Goal: Task Accomplishment & Management: Complete application form

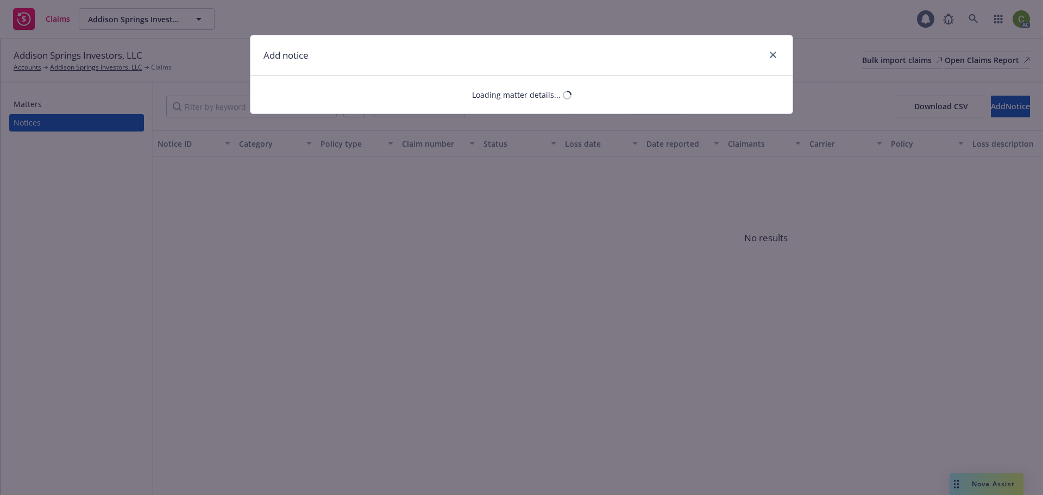
select select "COMMERCIAL_PROPERTY"
select select "open"
select select "CLAIM"
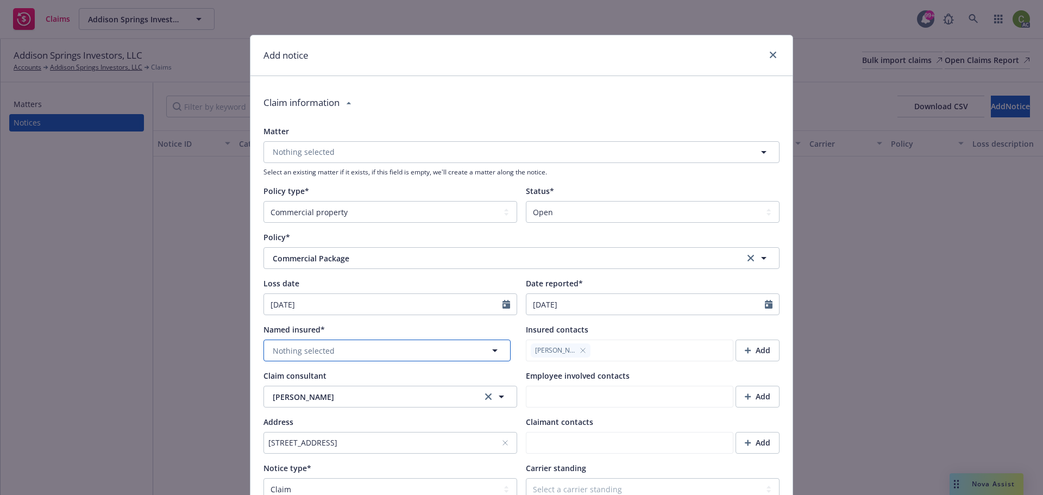
click at [448, 355] on button "Nothing selected" at bounding box center [386, 351] width 247 height 22
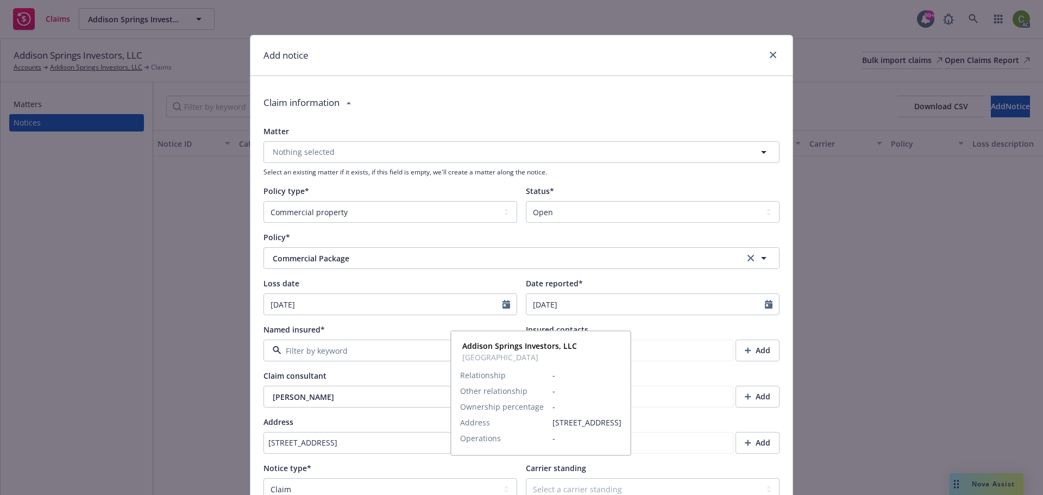
drag, startPoint x: 397, startPoint y: 387, endPoint x: 510, endPoint y: 261, distance: 168.9
click at [396, 387] on span "Addison Springs Investors, LLC" at bounding box center [382, 386] width 96 height 23
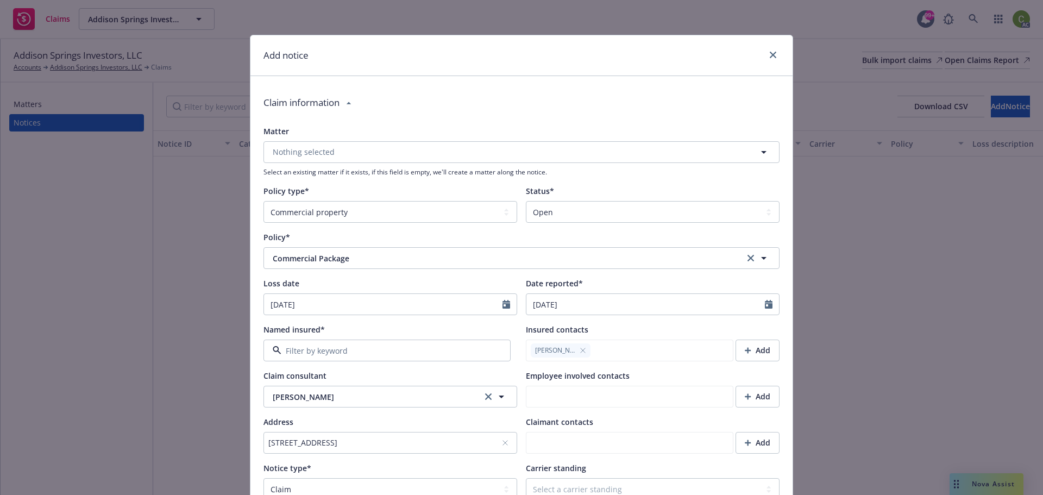
type textarea "x"
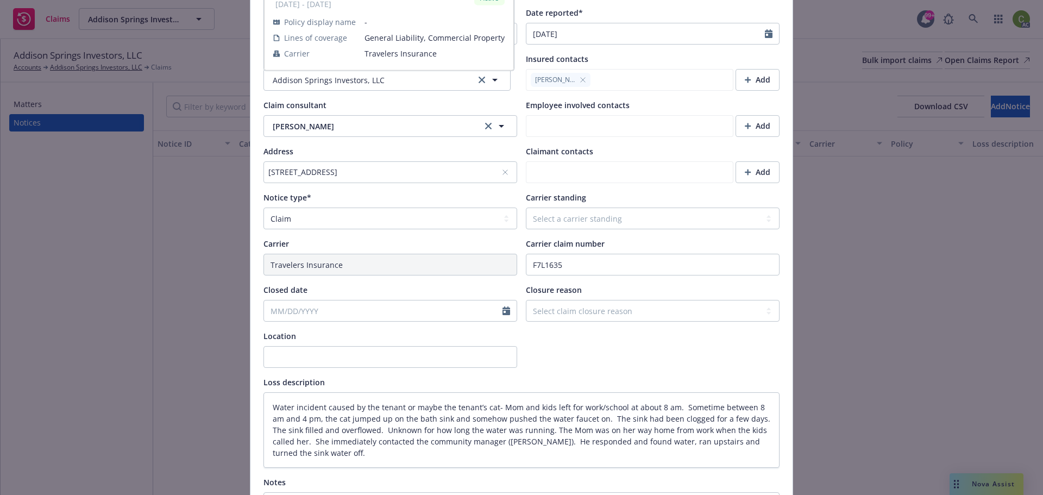
scroll to position [272, 0]
drag, startPoint x: 566, startPoint y: 223, endPoint x: 519, endPoint y: 222, distance: 46.8
click at [566, 223] on select "Select a carrier standing Closed Not submitted Open Reopened Subrogated Withdra…" at bounding box center [653, 217] width 254 height 22
select select "OPEN"
click at [526, 206] on select "Select a carrier standing Closed Not submitted Open Reopened Subrogated Withdra…" at bounding box center [653, 217] width 254 height 22
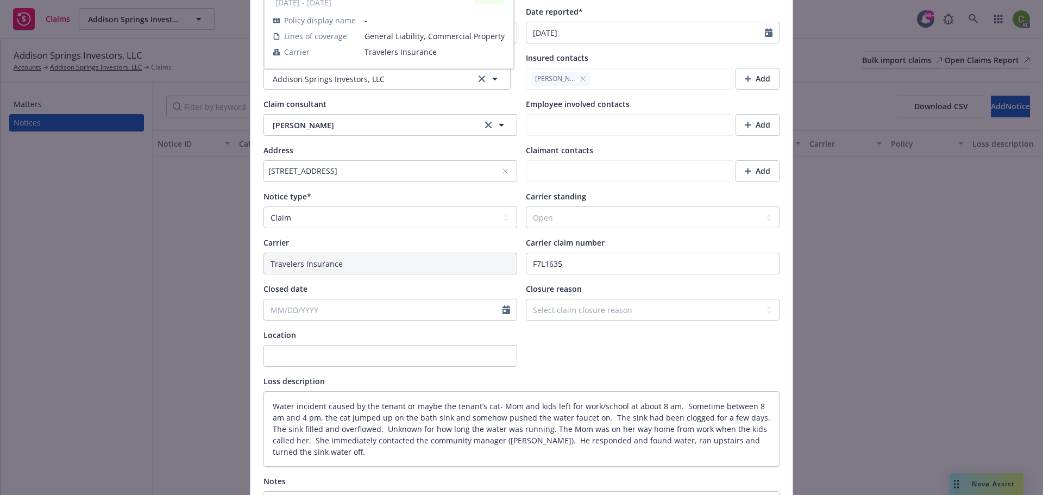
click at [572, 348] on div at bounding box center [653, 347] width 254 height 37
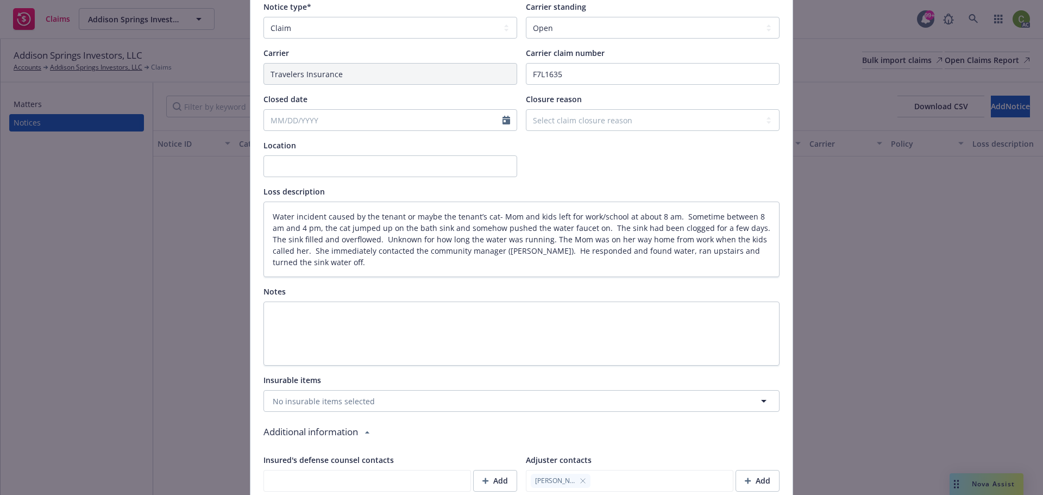
scroll to position [380, 0]
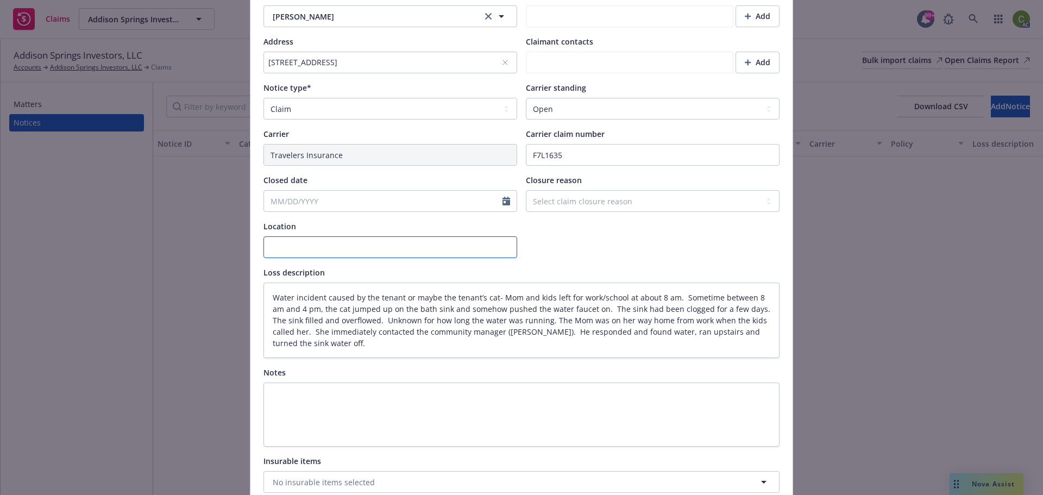
click at [291, 249] on input "Location" at bounding box center [390, 247] width 254 height 22
paste input "[STREET_ADDRESS]"
type textarea "x"
type input "[STREET_ADDRESS]"
click at [578, 246] on div at bounding box center [653, 239] width 254 height 37
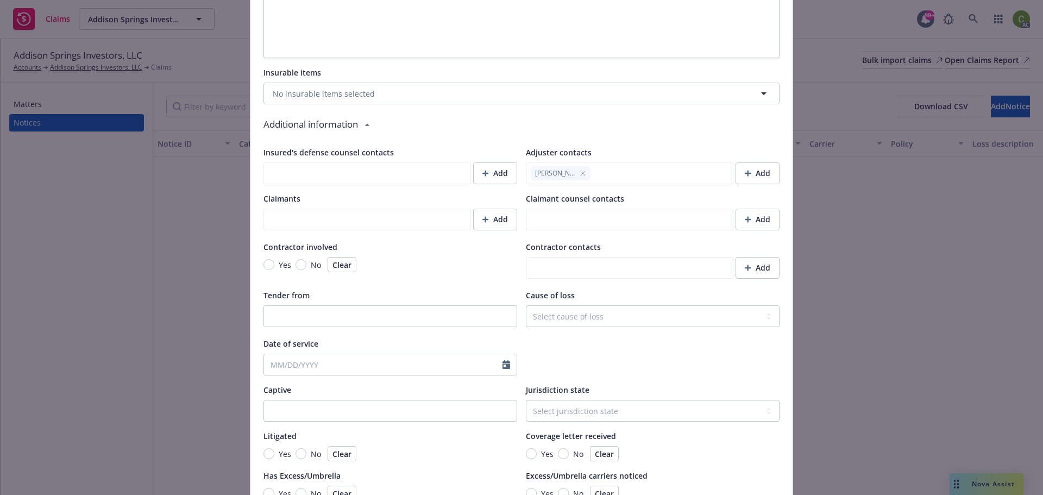
scroll to position [815, 0]
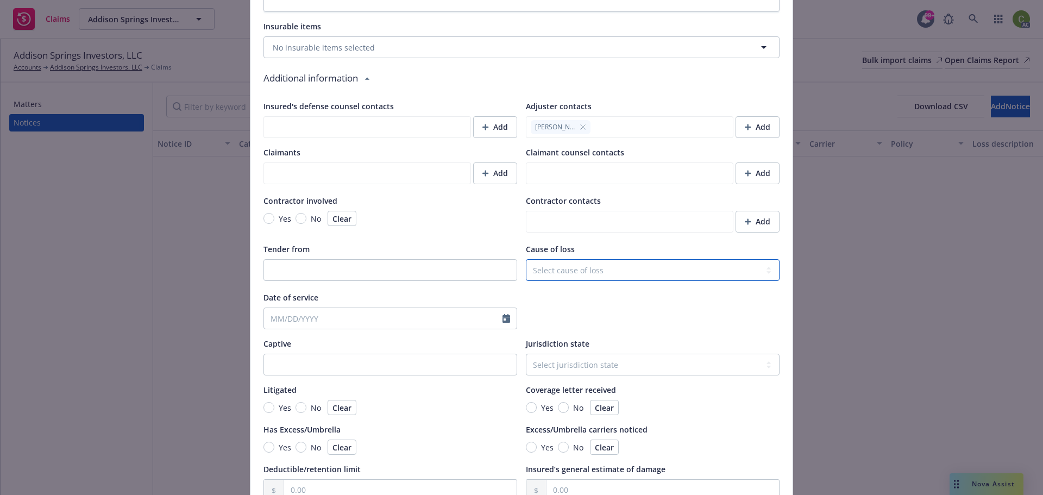
click at [562, 268] on select "Select cause of loss Burn or [MEDICAL_DATA] (Heat or Cold Exposures, Contact Wi…" at bounding box center [653, 270] width 254 height 22
select select "WATER_DAMAGE"
click at [526, 259] on select "Select cause of loss Burn or [MEDICAL_DATA] (Heat or Cold Exposures, Contact Wi…" at bounding box center [653, 270] width 254 height 22
click at [618, 299] on div at bounding box center [653, 310] width 254 height 37
click at [627, 363] on select "Select jurisdiction state [US_STATE] [US_STATE] [US_STATE] [US_STATE] [US_STATE…" at bounding box center [653, 365] width 254 height 22
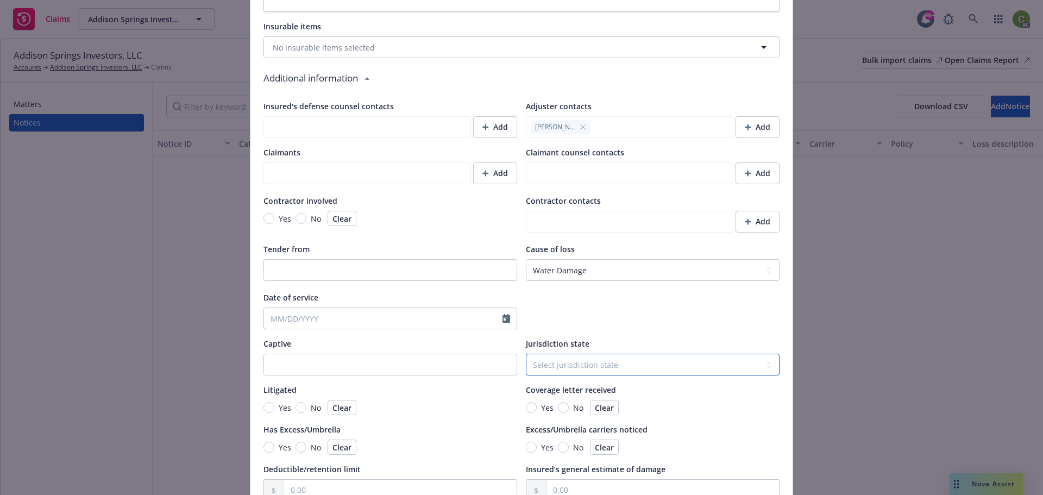
type textarea "x"
select select "ID"
click at [526, 354] on select "Select jurisdiction state [US_STATE] [US_STATE] [US_STATE] [US_STATE] [US_STATE…" at bounding box center [653, 365] width 254 height 22
type textarea "x"
drag, startPoint x: 694, startPoint y: 437, endPoint x: 586, endPoint y: 417, distance: 110.1
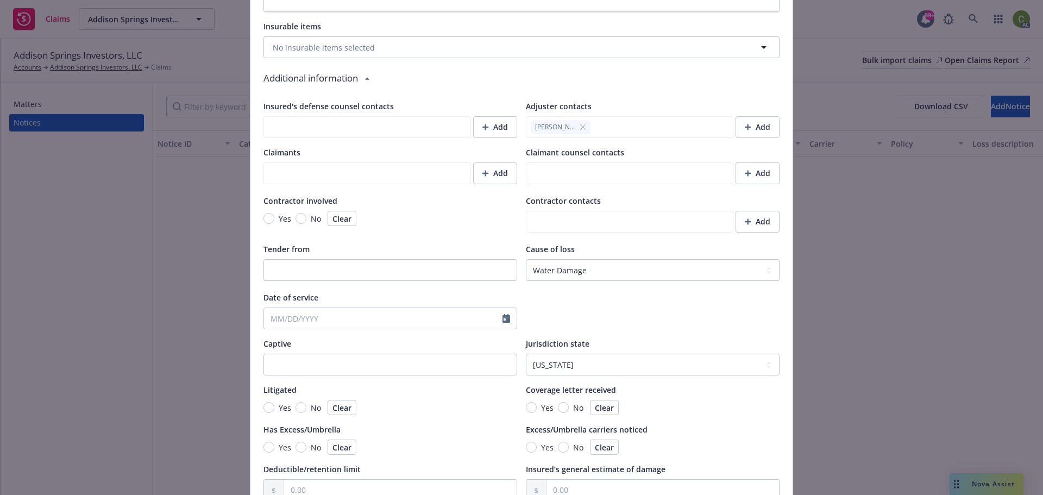
click at [693, 436] on div "Excess/Umbrella carriers noticed Yes No Clear" at bounding box center [653, 439] width 254 height 31
click at [558, 408] on input "No" at bounding box center [563, 407] width 11 height 11
radio input "true"
type textarea "x"
click at [437, 419] on div "Insured's defense counsel contacts Add Adjuster contacts [PERSON_NAME] Add Clai…" at bounding box center [521, 301] width 516 height 400
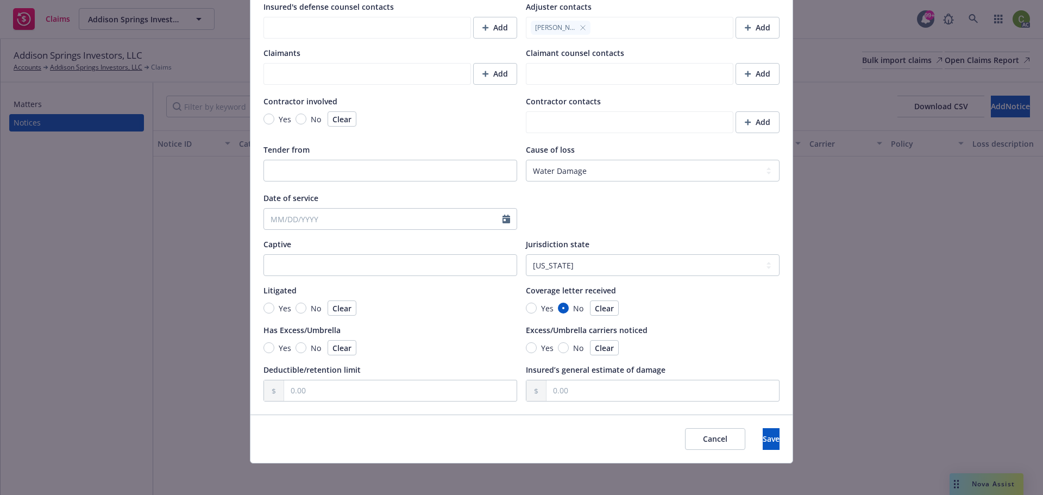
scroll to position [918, 0]
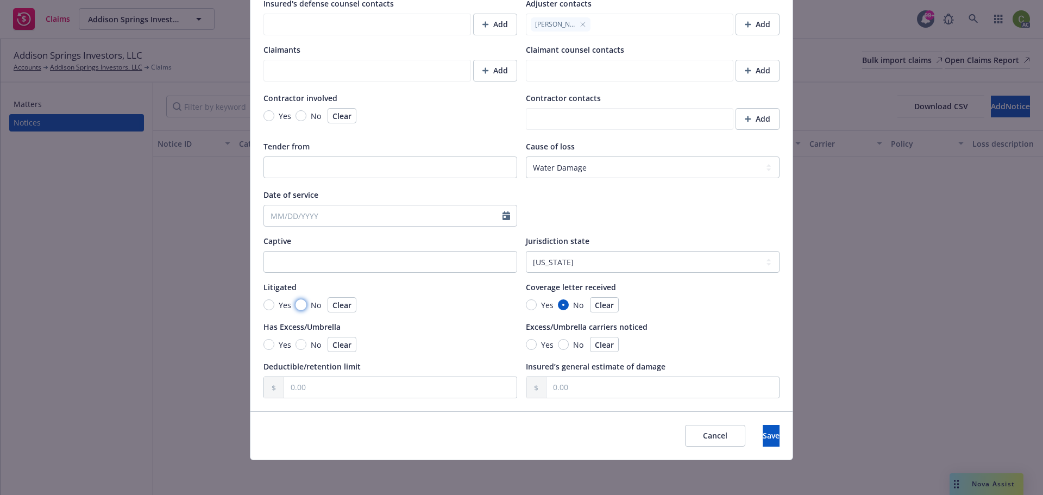
click at [298, 303] on input "No" at bounding box center [301, 304] width 11 height 11
radio input "true"
type textarea "x"
click at [340, 383] on input "text" at bounding box center [400, 387] width 233 height 21
type input "25.00"
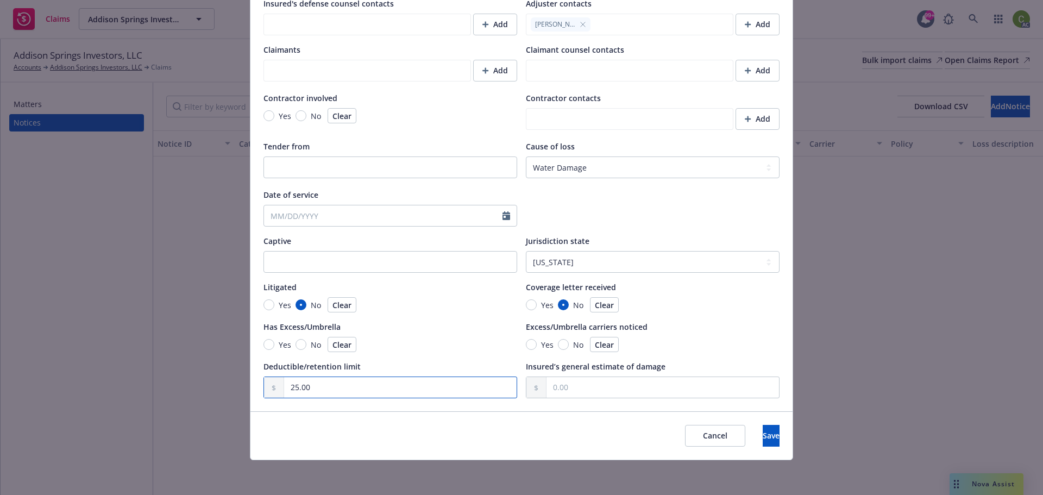
type textarea "x"
type input "25,000.00"
type textarea "x"
type input "25,000.00"
click at [455, 434] on div "Cancel Save" at bounding box center [521, 435] width 542 height 48
